Goal: Check status

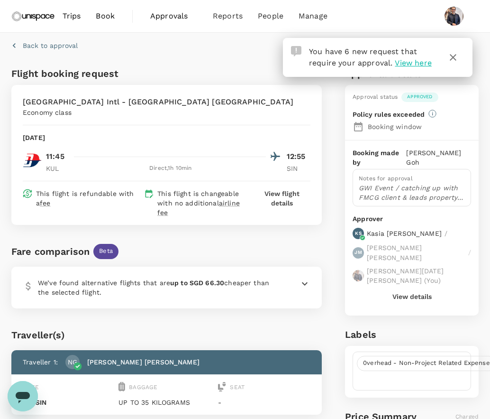
click at [412, 65] on span "View here" at bounding box center [413, 62] width 37 height 9
